Goal: Transaction & Acquisition: Book appointment/travel/reservation

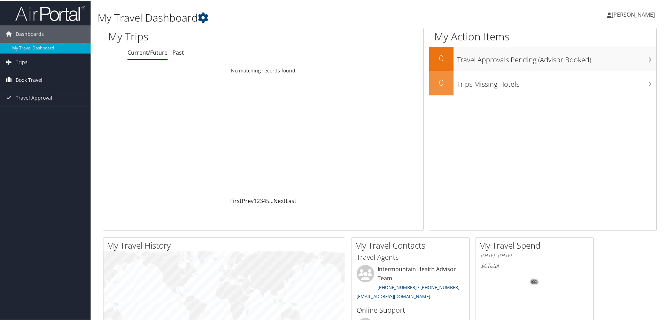
click at [30, 80] on span "Book Travel" at bounding box center [29, 79] width 27 height 17
click at [44, 114] on link "Book/Manage Online Trips" at bounding box center [45, 114] width 91 height 10
click at [33, 114] on link "Book/Manage Online Trips" at bounding box center [45, 114] width 91 height 10
click at [29, 76] on span "Book Travel" at bounding box center [29, 79] width 27 height 17
click at [33, 117] on link "Book/Manage Online Trips" at bounding box center [45, 114] width 91 height 10
